Goal: Information Seeking & Learning: Learn about a topic

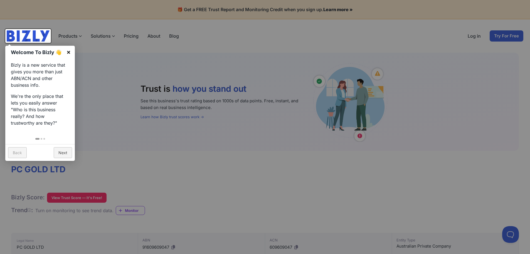
click at [70, 50] on link "×" at bounding box center [68, 52] width 13 height 13
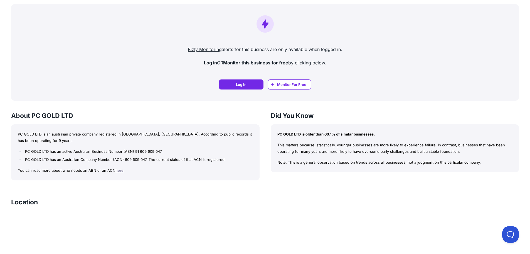
scroll to position [449, 0]
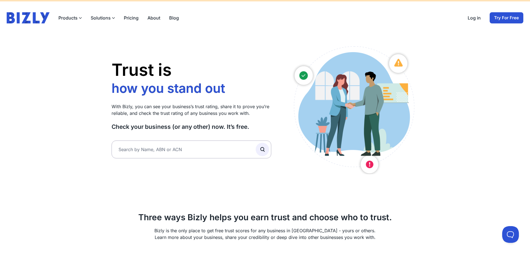
scroll to position [28, 0]
